Goal: Task Accomplishment & Management: Use online tool/utility

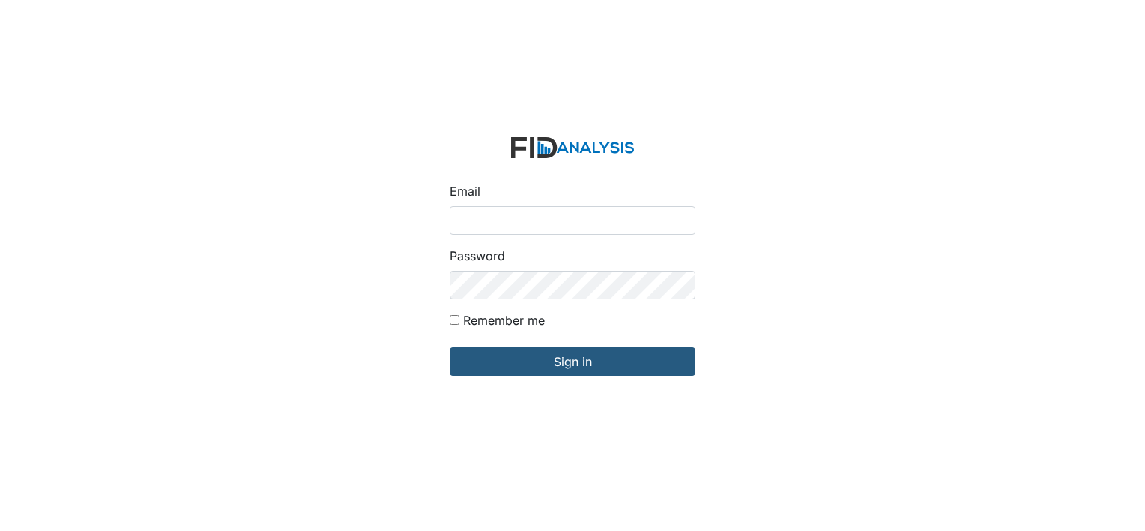
click at [497, 219] on input "Email" at bounding box center [573, 220] width 246 height 28
type input "[EMAIL_ADDRESS][DOMAIN_NAME]"
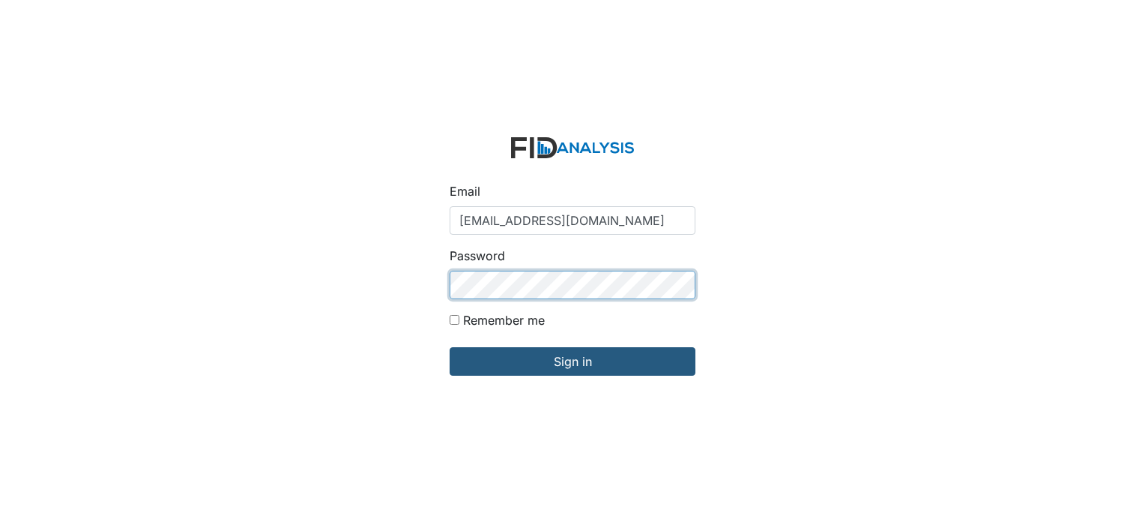
click at [450, 347] on input "Sign in" at bounding box center [573, 361] width 246 height 28
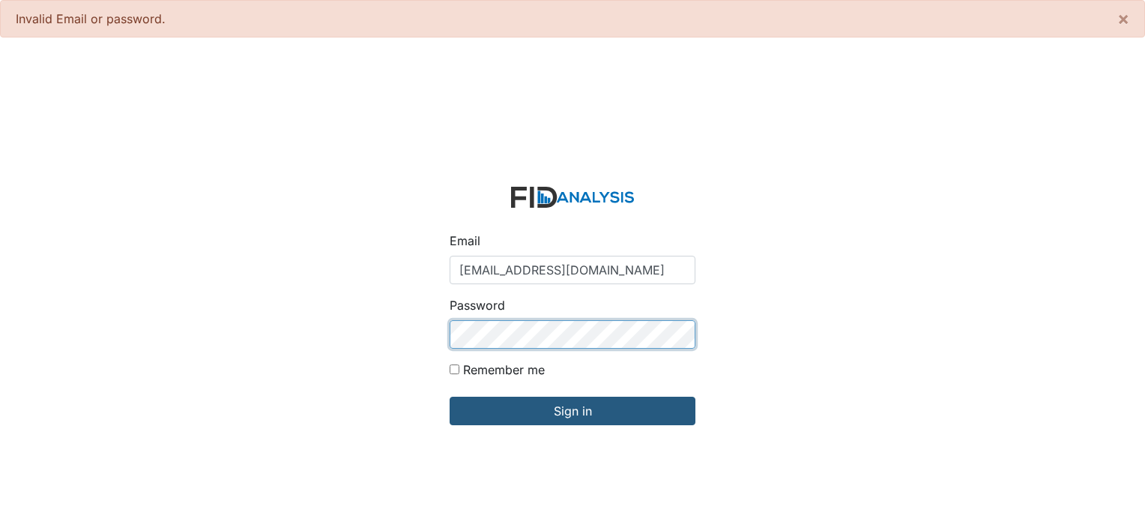
click at [450, 396] on input "Sign in" at bounding box center [573, 410] width 246 height 28
